Goal: Task Accomplishment & Management: Manage account settings

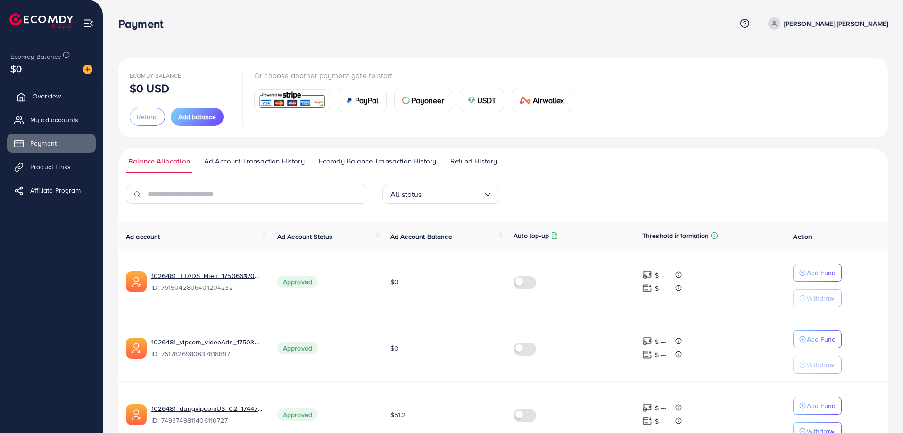
click at [50, 98] on span "Overview" at bounding box center [47, 95] width 28 height 9
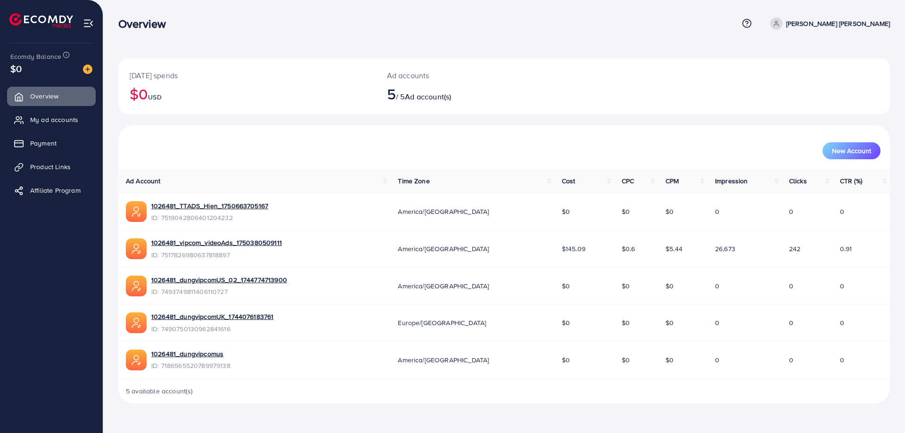
drag, startPoint x: 58, startPoint y: 140, endPoint x: 96, endPoint y: 154, distance: 39.7
click at [57, 140] on span "Payment" at bounding box center [43, 143] width 26 height 9
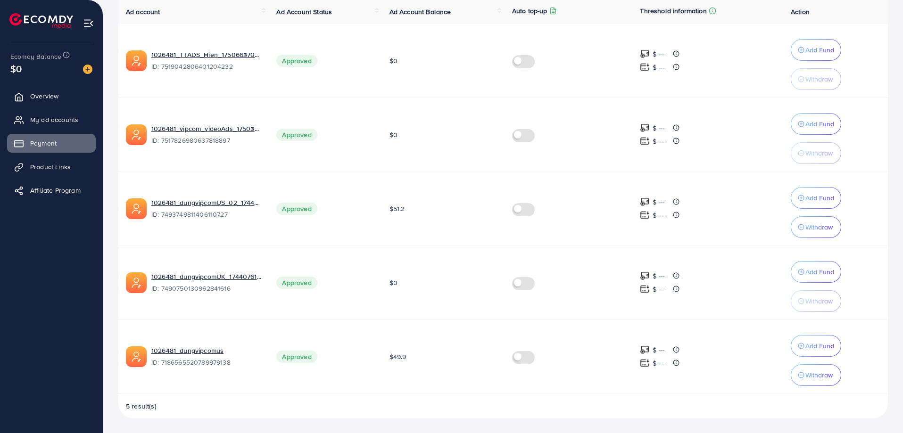
scroll to position [225, 0]
